Goal: Use online tool/utility: Utilize a website feature to perform a specific function

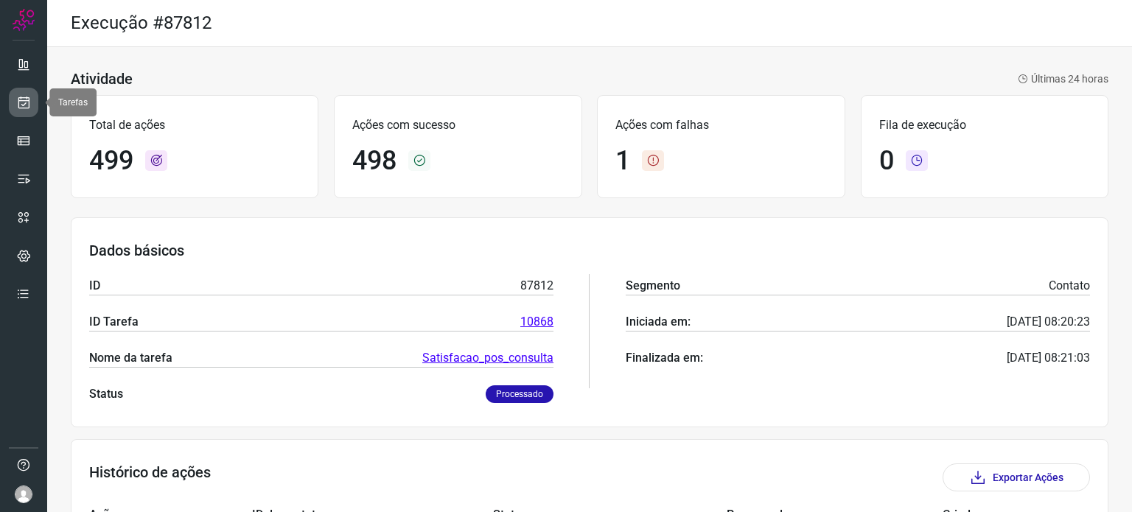
click at [24, 99] on icon at bounding box center [23, 102] width 15 height 15
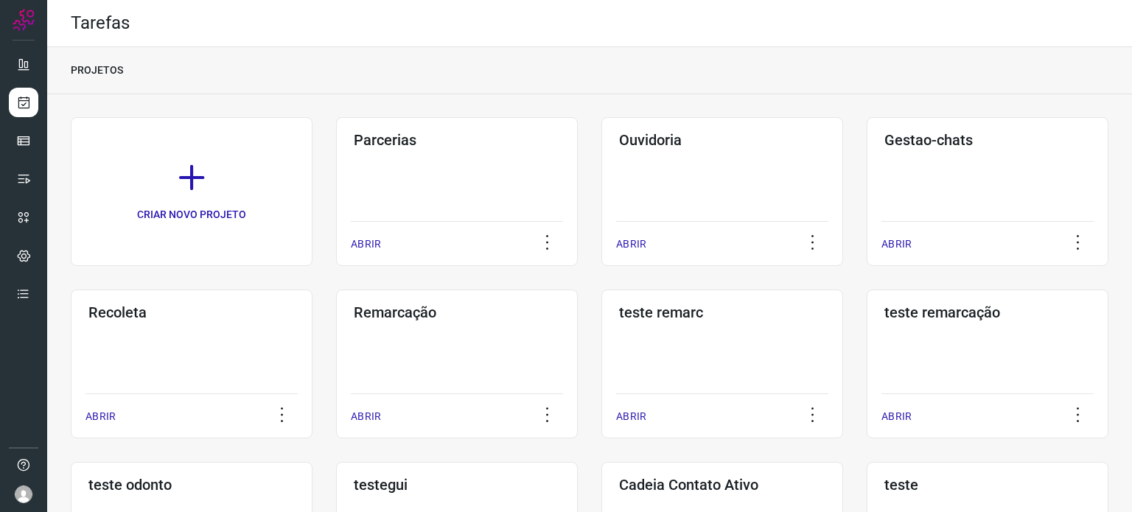
click at [27, 135] on icon at bounding box center [23, 140] width 15 height 15
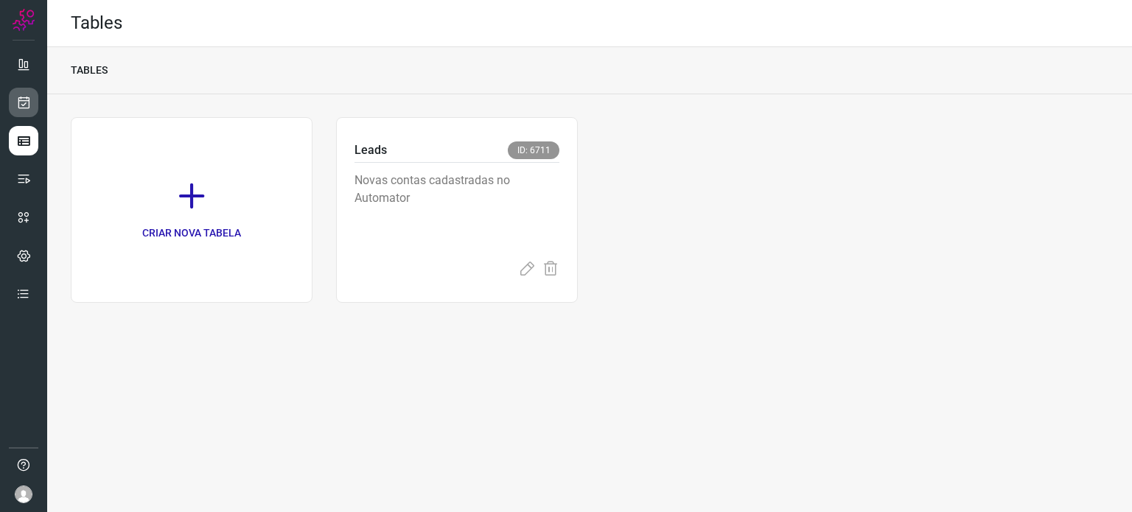
click at [26, 99] on icon at bounding box center [23, 102] width 15 height 15
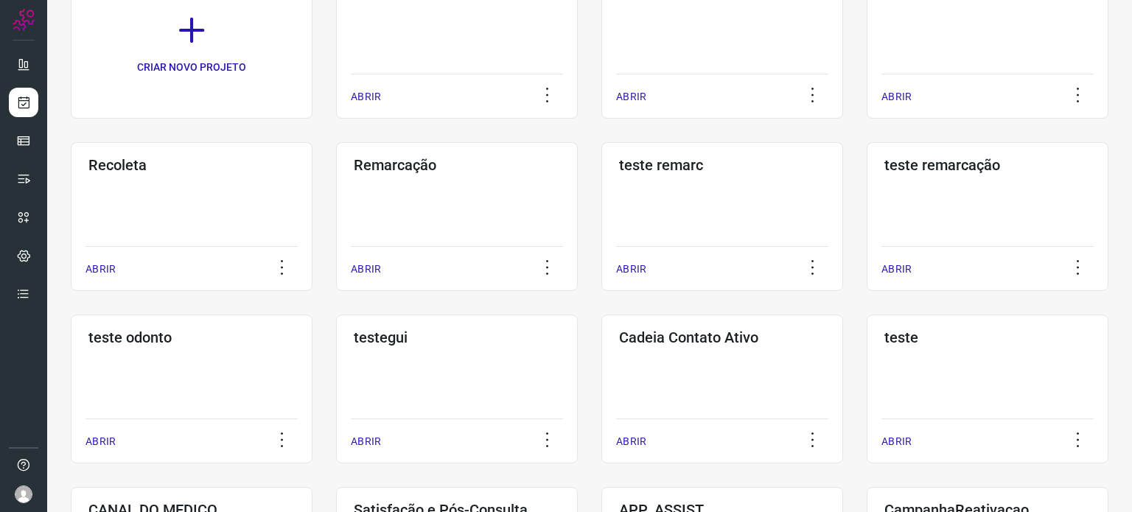
scroll to position [221, 0]
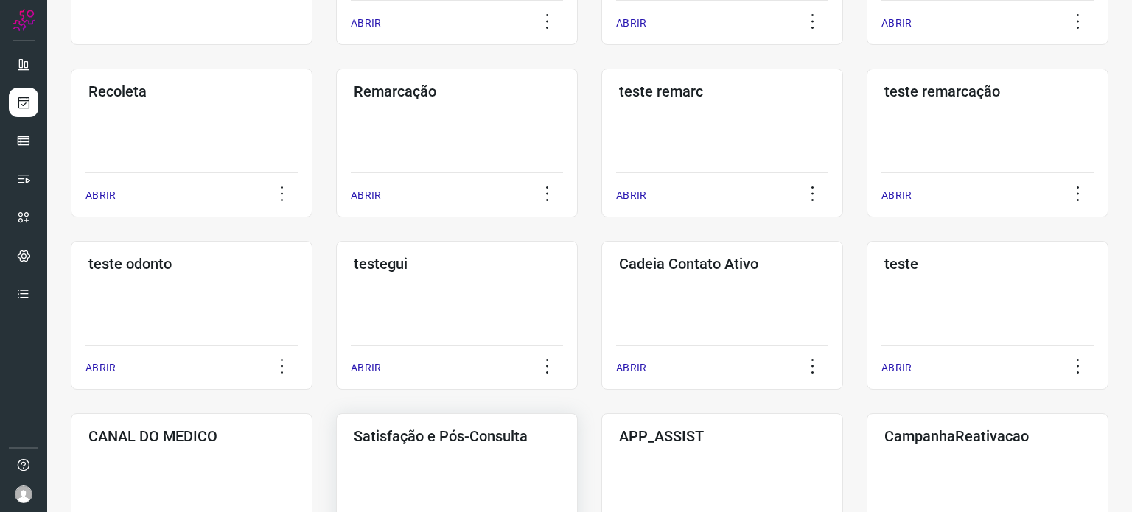
click at [442, 452] on div "Satisfação e Pós-Consulta ABRIR" at bounding box center [457, 487] width 242 height 149
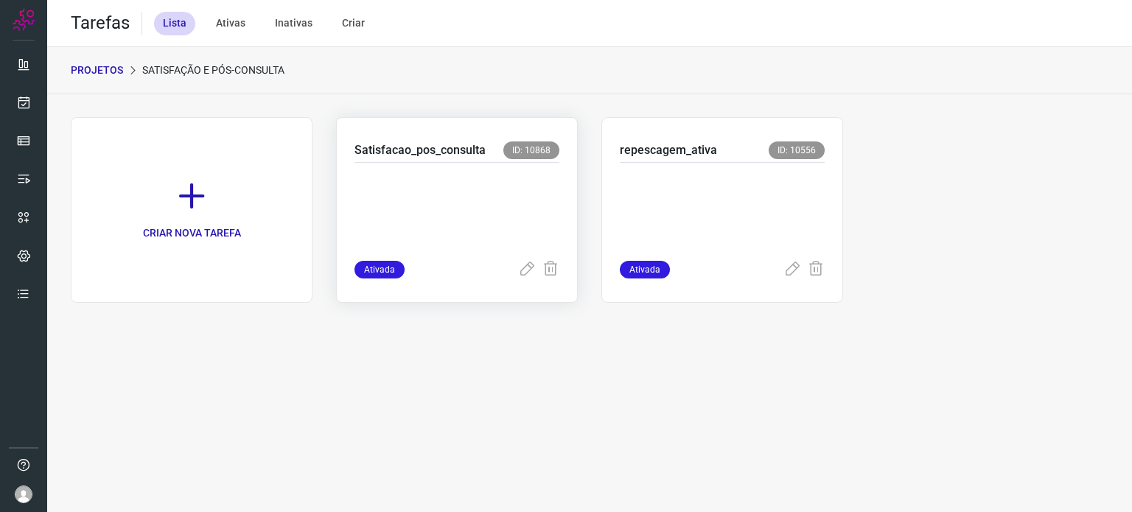
click at [460, 205] on p at bounding box center [456, 209] width 205 height 74
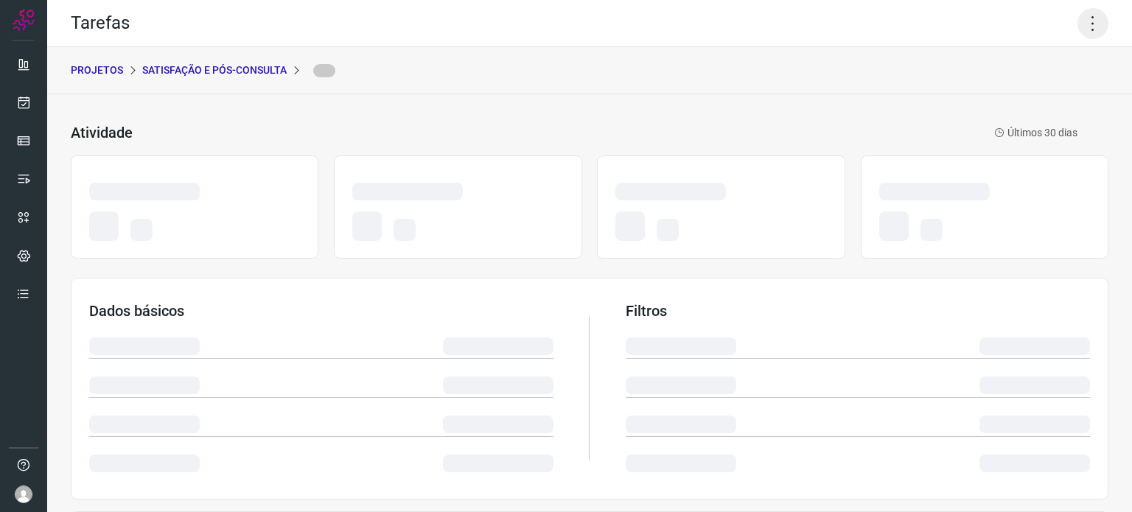
click at [1084, 29] on icon at bounding box center [1092, 23] width 31 height 31
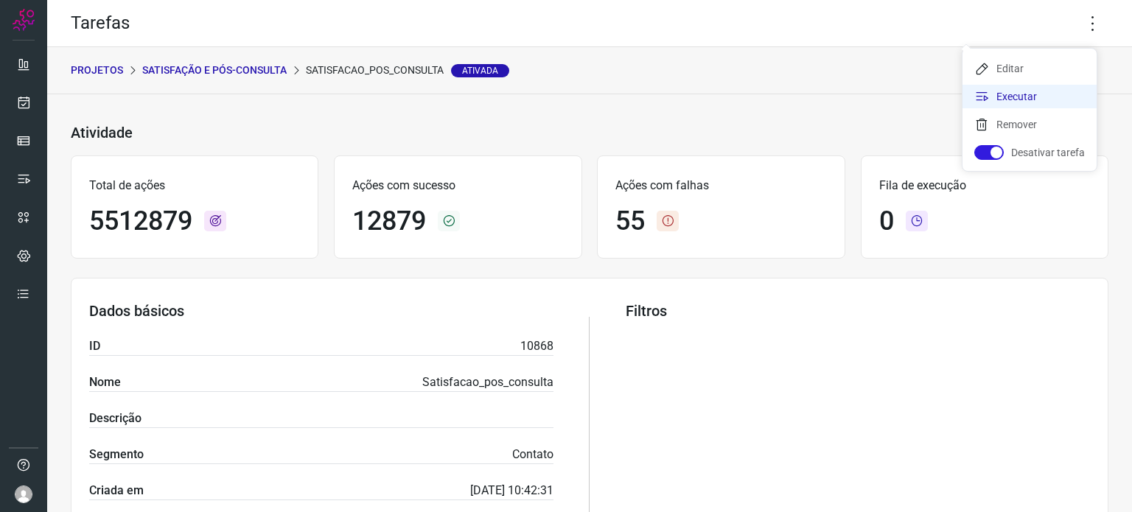
click at [998, 94] on li "Executar" at bounding box center [1029, 97] width 134 height 24
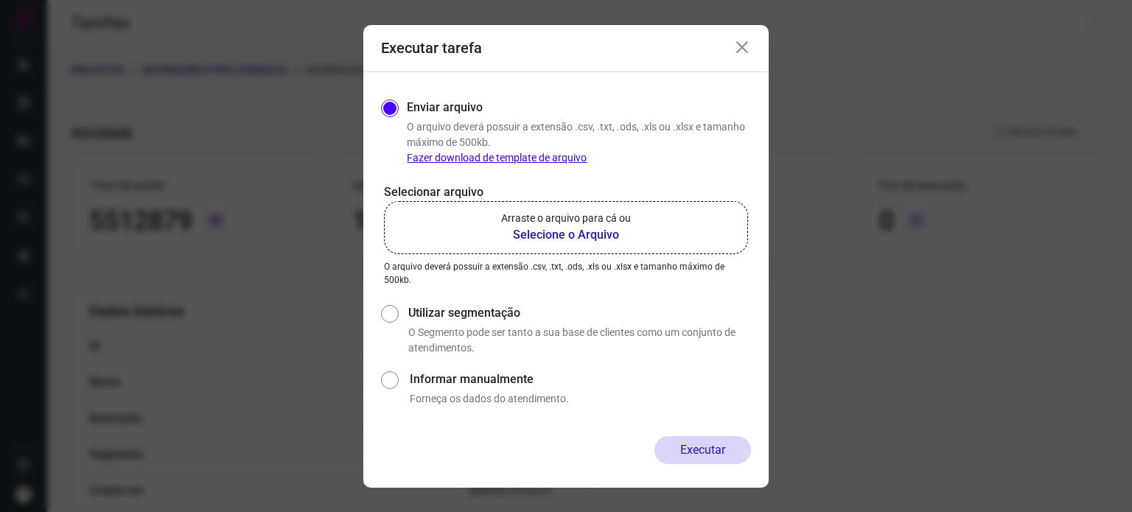
click at [612, 229] on b "Selecione o Arquivo" at bounding box center [566, 235] width 130 height 18
click at [0, 0] on input "Arraste o arquivo para cá ou Selecione o Arquivo" at bounding box center [0, 0] width 0 height 0
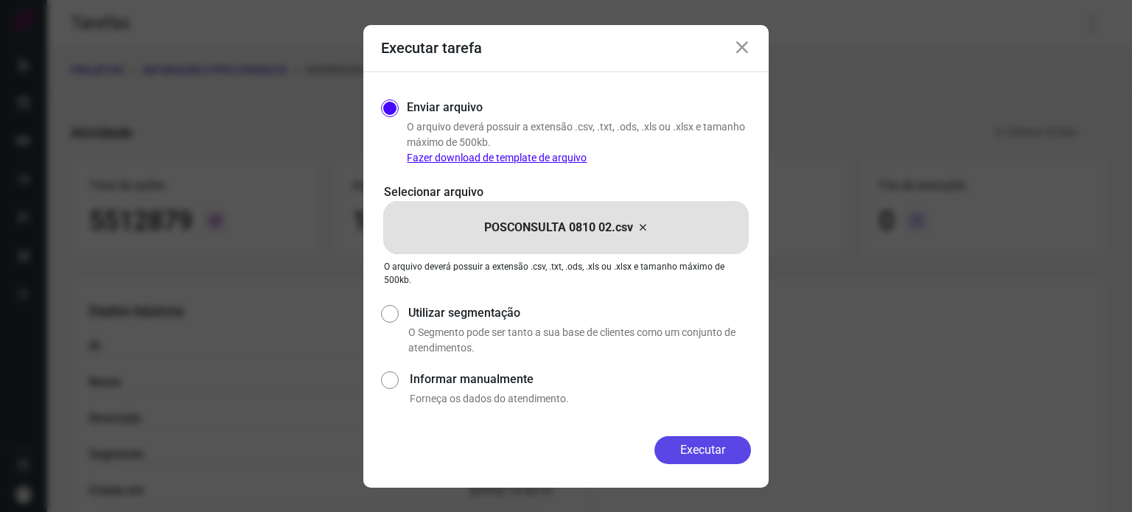
click at [656, 456] on button "Executar" at bounding box center [702, 450] width 97 height 28
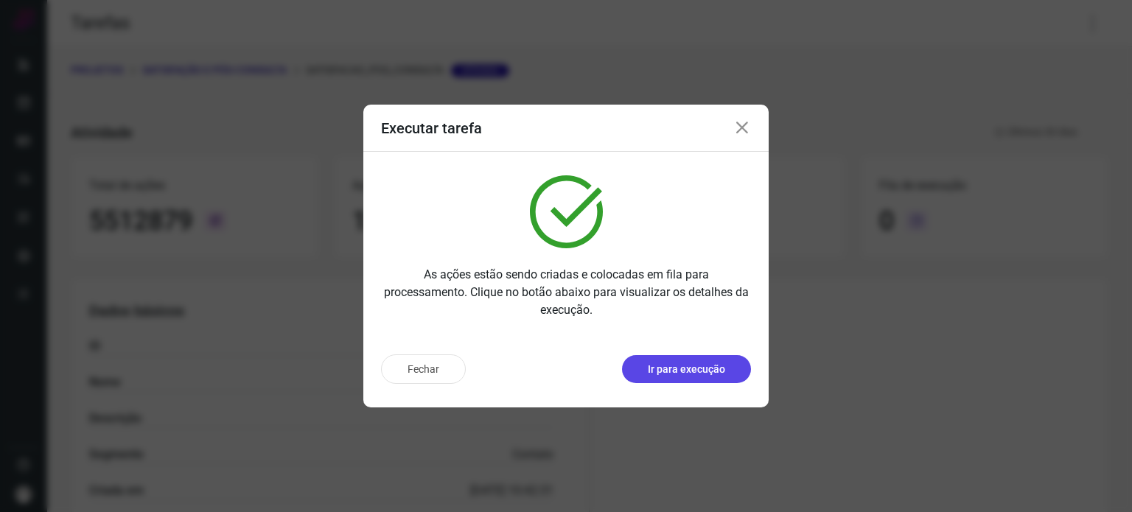
drag, startPoint x: 703, startPoint y: 353, endPoint x: 665, endPoint y: 368, distance: 40.6
click at [665, 368] on p "Ir para execução" at bounding box center [686, 369] width 77 height 15
